Goal: Task Accomplishment & Management: Manage account settings

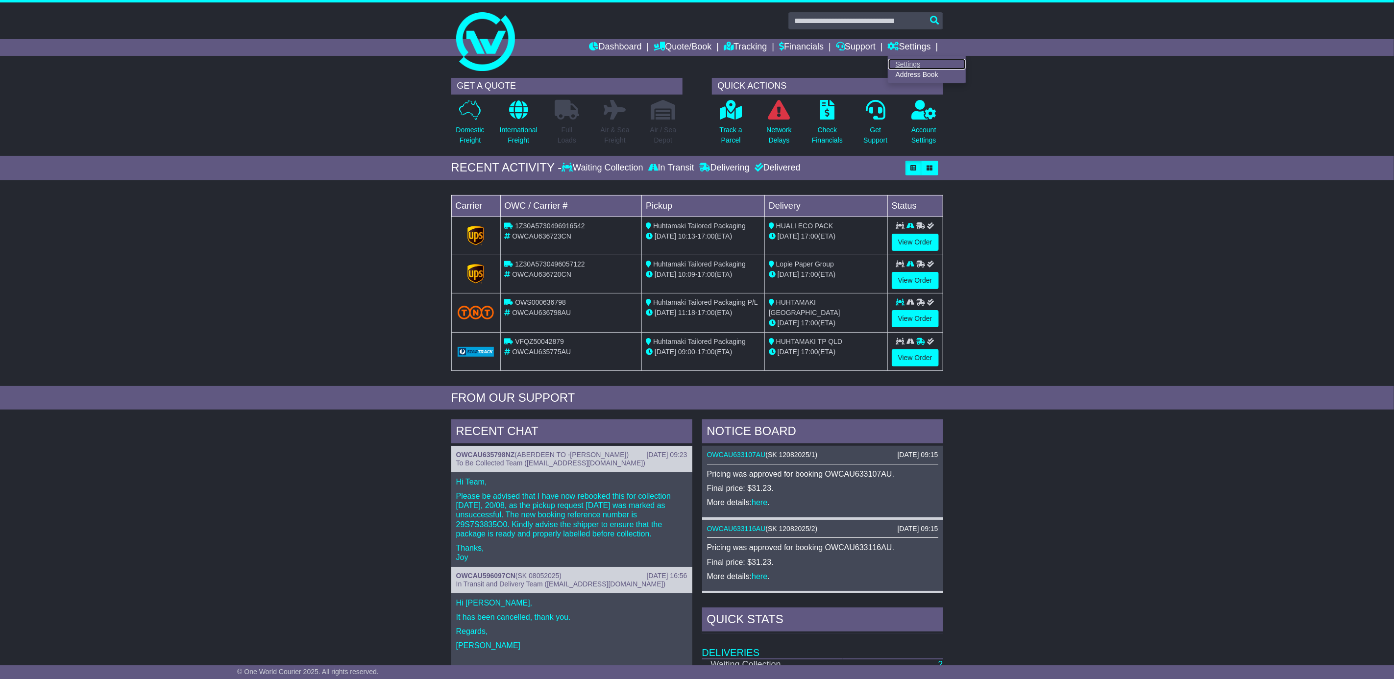
click at [910, 63] on link "Settings" at bounding box center [926, 64] width 77 height 11
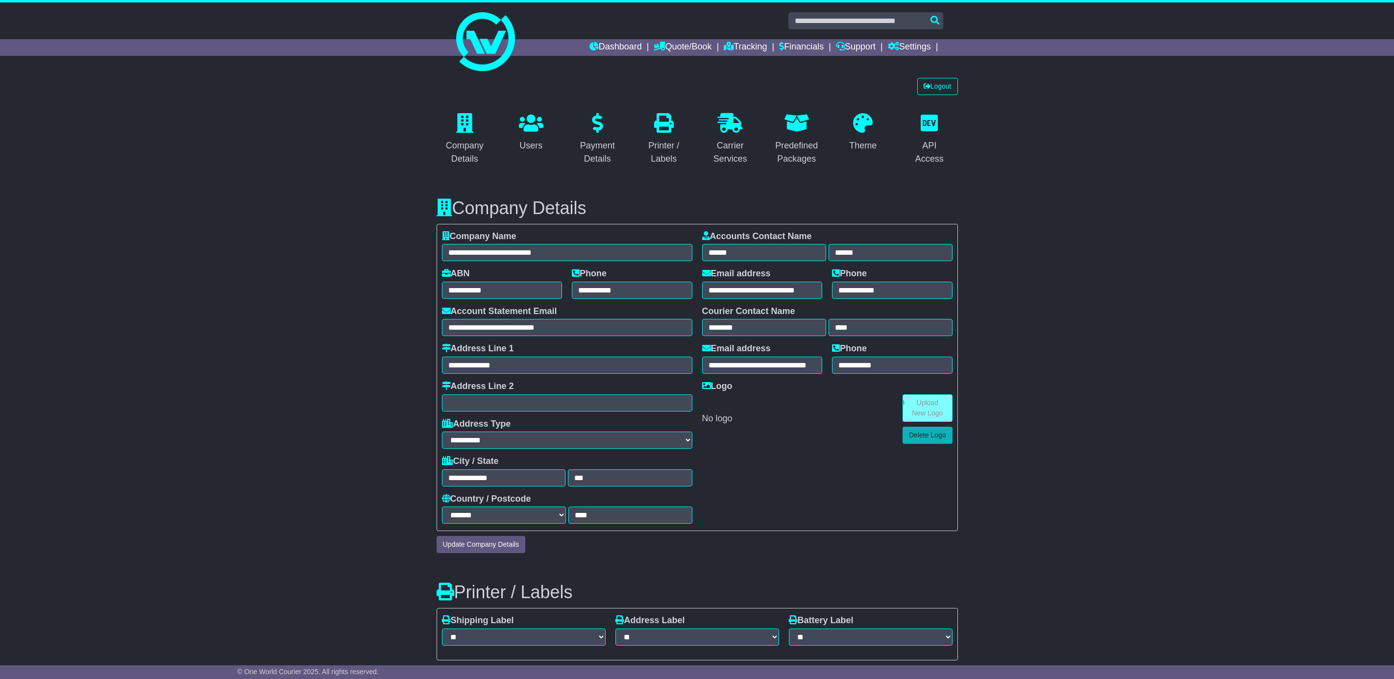
select select "**********"
select select "**"
click at [938, 84] on link "Logout" at bounding box center [937, 86] width 41 height 17
